Goal: Register for event/course

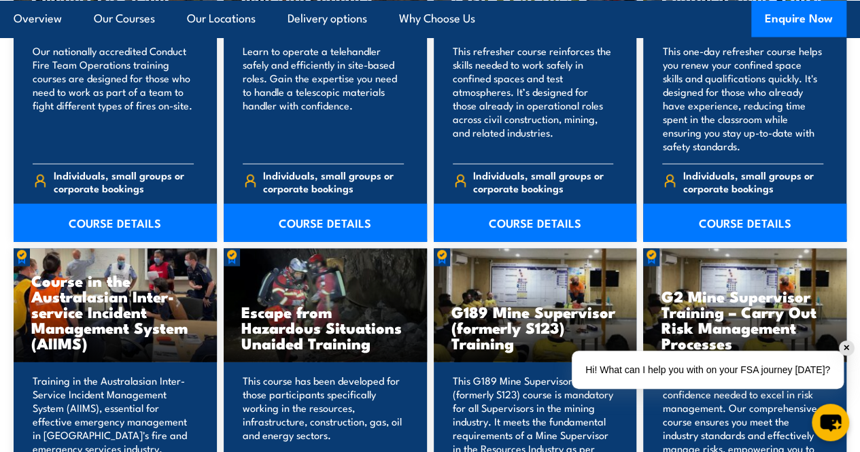
scroll to position [377, 0]
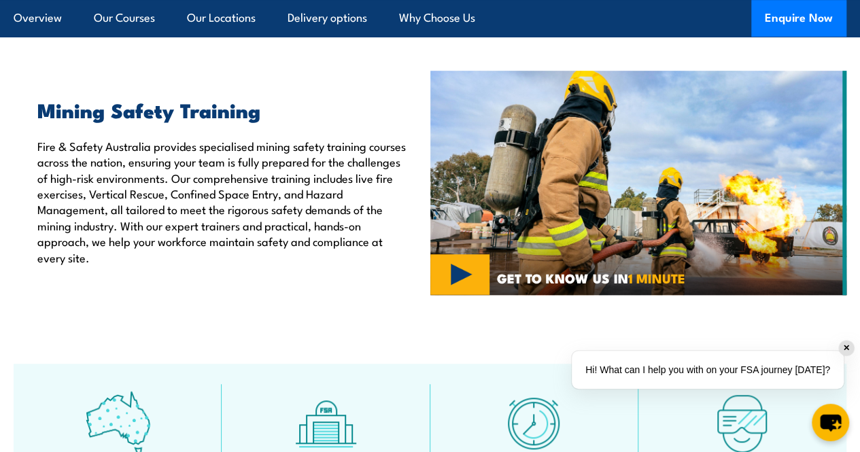
click at [366, 247] on p "Fire & Safety Australia provides specialised mining safety training courses acr…" at bounding box center [223, 201] width 373 height 127
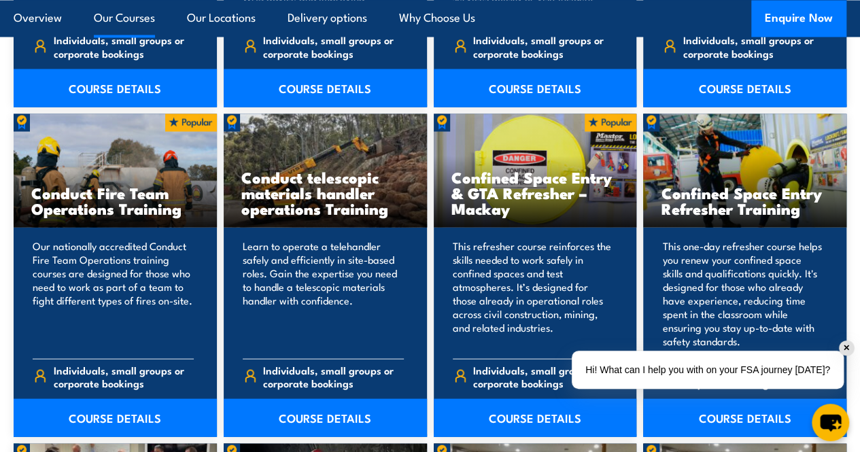
scroll to position [1317, 0]
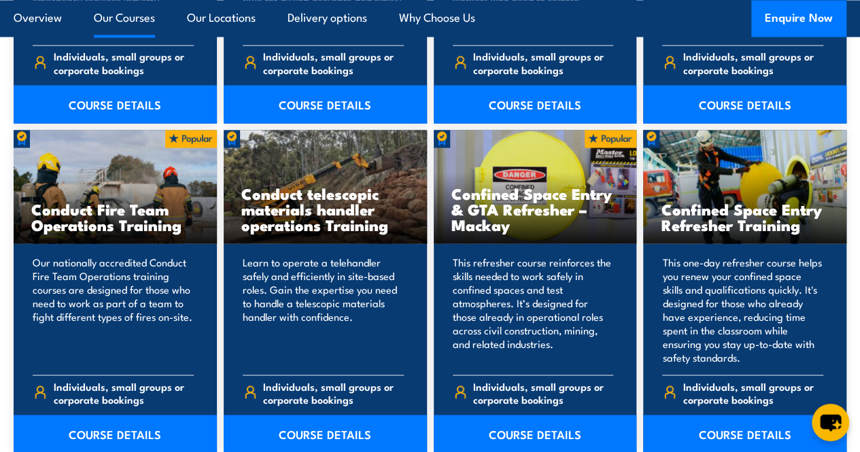
scroll to position [1225, 0]
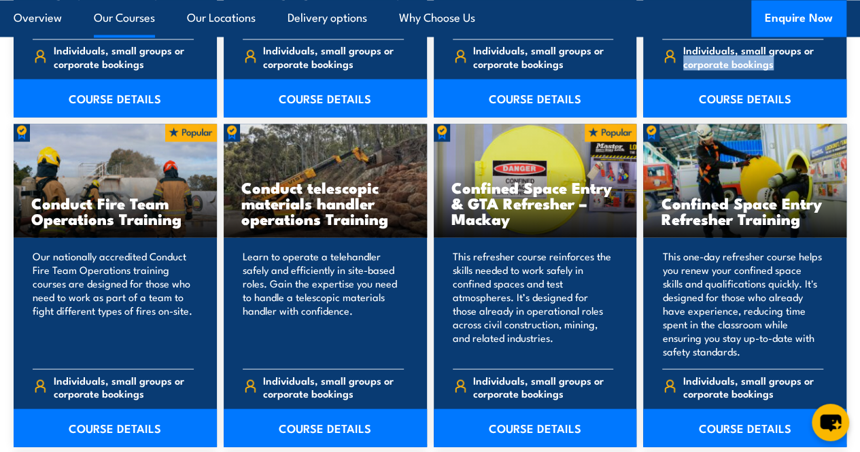
drag, startPoint x: 860, startPoint y: 86, endPoint x: 862, endPoint y: 135, distance: 48.4
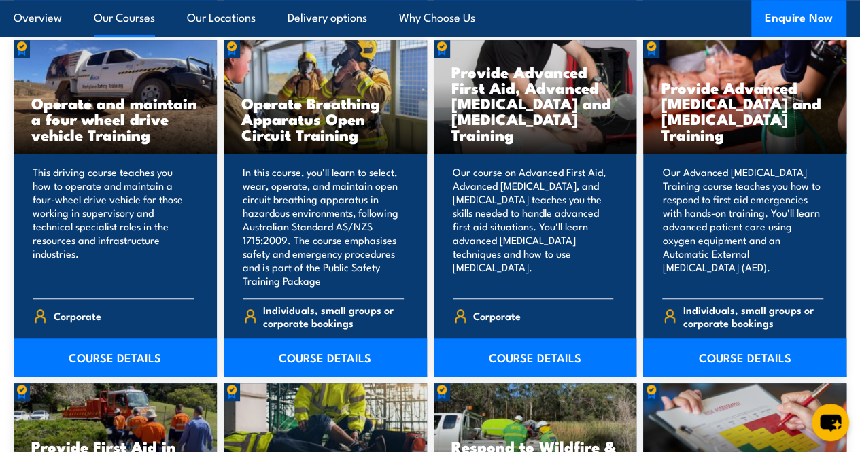
scroll to position [3398, 0]
